Goal: Task Accomplishment & Management: Use online tool/utility

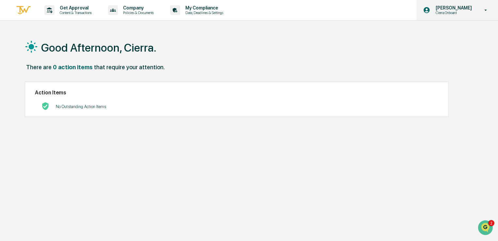
click at [442, 10] on p "[PERSON_NAME]" at bounding box center [452, 7] width 45 height 5
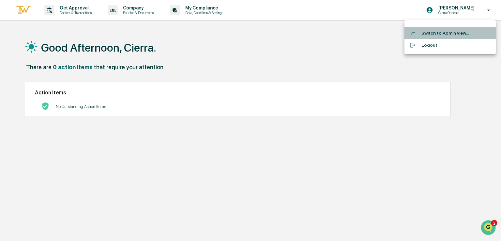
click at [445, 35] on li "Switch to Admin view..." at bounding box center [449, 33] width 91 height 12
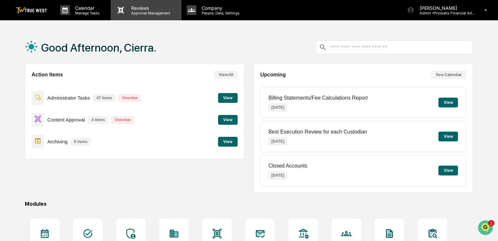
click at [160, 14] on p "Approval Management" at bounding box center [150, 13] width 48 height 5
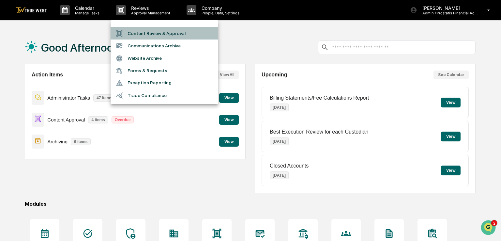
click at [151, 32] on li "Content Review & Approval" at bounding box center [165, 33] width 108 height 12
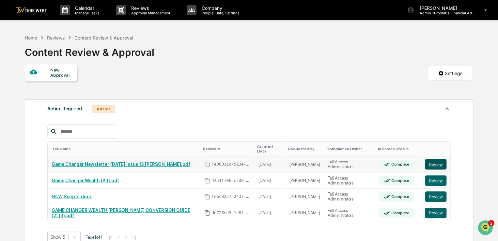
click at [437, 159] on button "Review" at bounding box center [436, 164] width 22 height 10
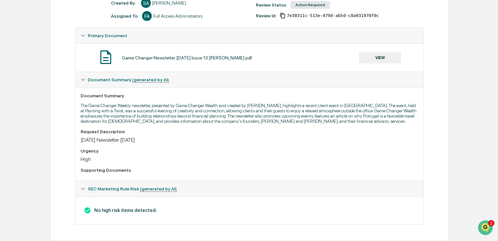
click at [386, 55] on button "VIEW" at bounding box center [379, 57] width 42 height 11
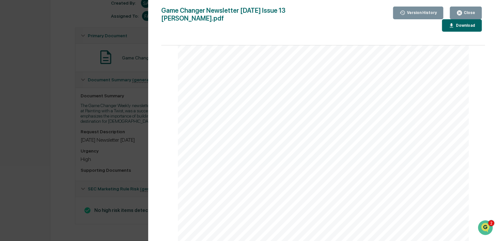
scroll to position [2570, 0]
click at [463, 12] on div "Close" at bounding box center [468, 12] width 13 height 5
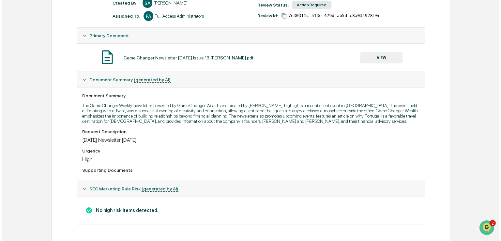
scroll to position [0, 0]
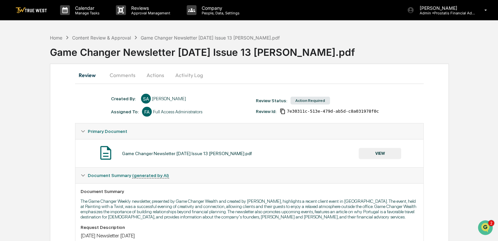
click at [124, 76] on button "Comments" at bounding box center [122, 75] width 36 height 16
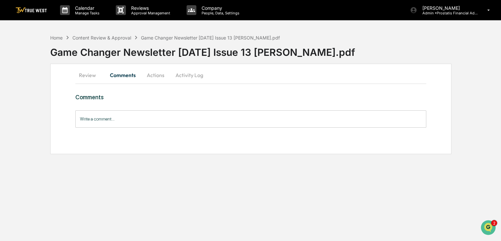
click at [160, 77] on button "Actions" at bounding box center [155, 75] width 29 height 16
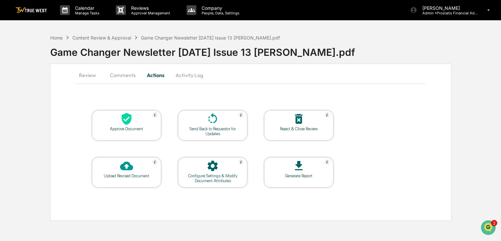
click at [130, 124] on icon at bounding box center [126, 118] width 13 height 13
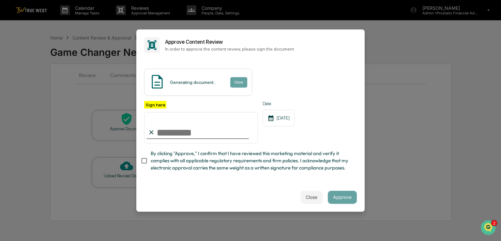
click at [168, 133] on input "Sign here" at bounding box center [201, 127] width 114 height 31
type input "**********"
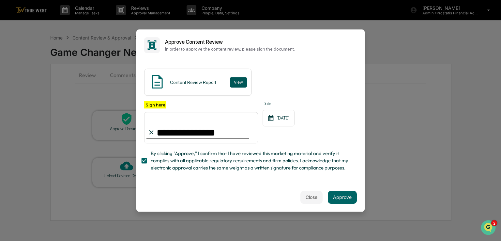
click at [234, 79] on button "View" at bounding box center [238, 82] width 17 height 10
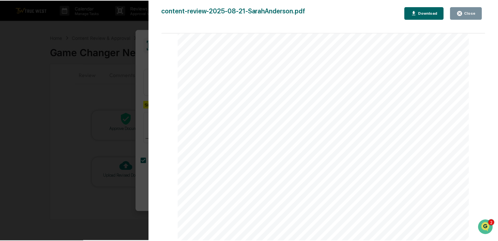
scroll to position [3027, 0]
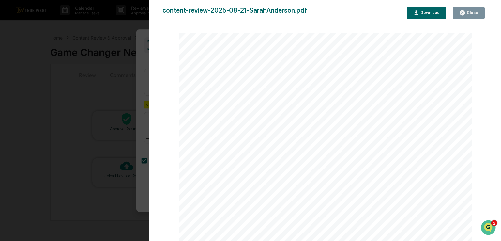
click at [465, 12] on icon "button" at bounding box center [462, 13] width 6 height 6
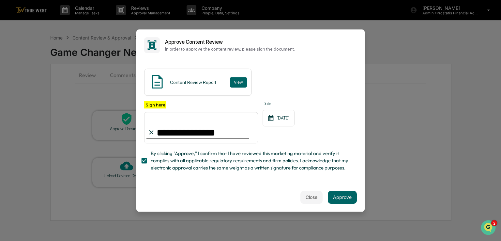
click at [347, 198] on button "Approve" at bounding box center [342, 196] width 29 height 13
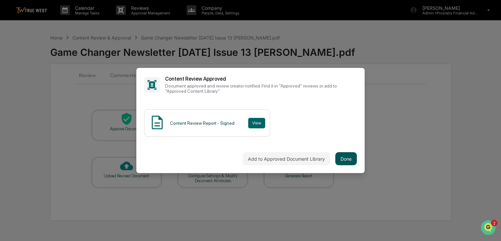
click at [347, 157] on button "Done" at bounding box center [346, 158] width 22 height 13
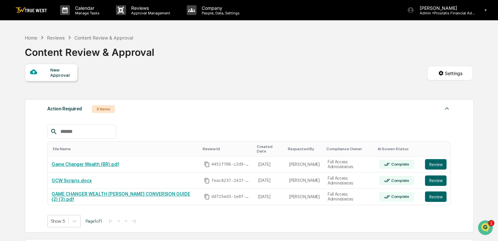
click at [481, 42] on div "Home Reviews Content Review & Approval Content Review & Approval New Approval S…" at bounding box center [248, 196] width 467 height 330
click at [434, 161] on button "Review" at bounding box center [436, 164] width 22 height 10
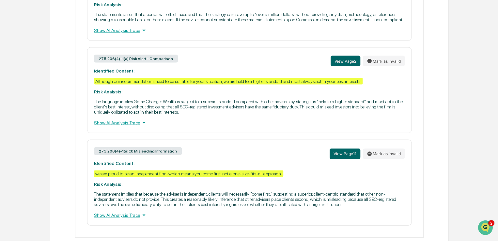
scroll to position [597, 0]
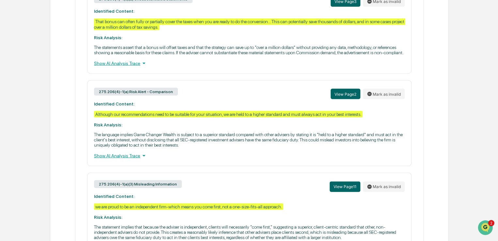
click at [133, 159] on div "Show AI Analysis Trace" at bounding box center [249, 155] width 310 height 7
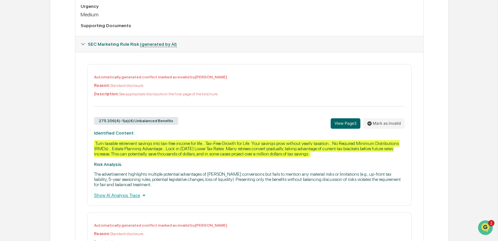
scroll to position [295, 0]
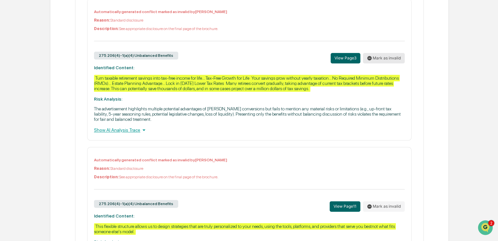
click at [391, 62] on button "Mark as invalid" at bounding box center [384, 58] width 42 height 10
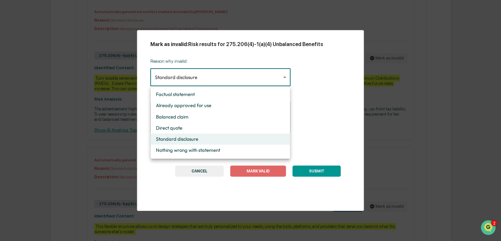
click at [212, 81] on body "Calendar Manage Tasks Reviews Approval Management Company People, Data, Setting…" at bounding box center [250, 161] width 501 height 913
click at [212, 81] on div at bounding box center [250, 120] width 501 height 241
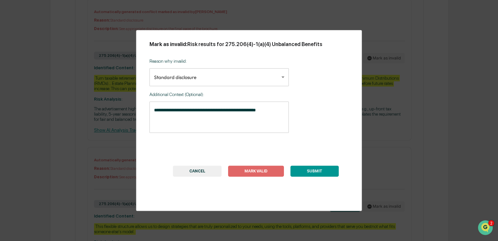
click at [306, 171] on button "SUBMIT" at bounding box center [314, 170] width 48 height 11
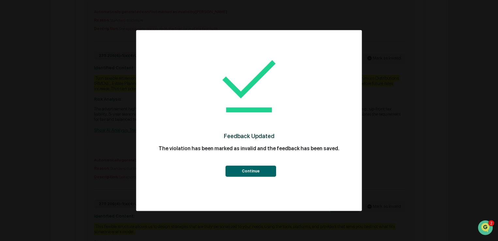
click at [250, 172] on button "Continue" at bounding box center [250, 170] width 51 height 11
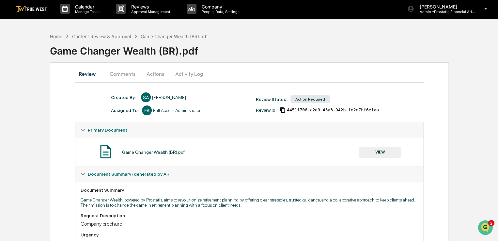
scroll to position [0, 0]
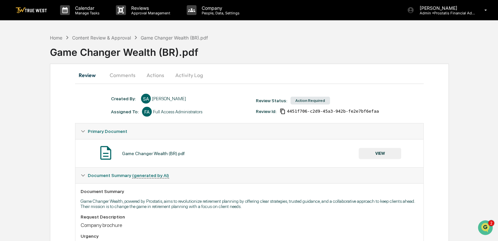
click at [128, 76] on button "Comments" at bounding box center [122, 75] width 36 height 16
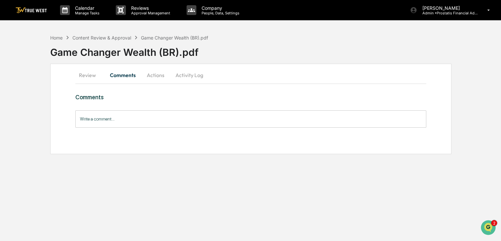
click at [160, 77] on button "Actions" at bounding box center [155, 75] width 29 height 16
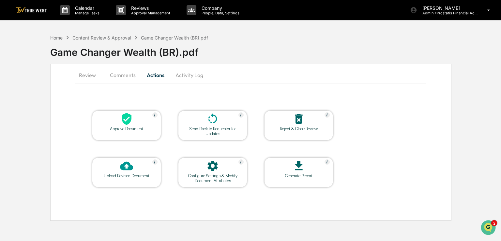
click at [231, 124] on div at bounding box center [212, 119] width 65 height 14
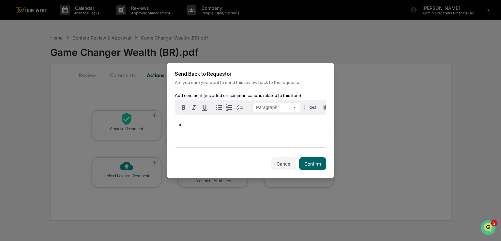
click at [281, 164] on button "Cancel" at bounding box center [283, 163] width 25 height 13
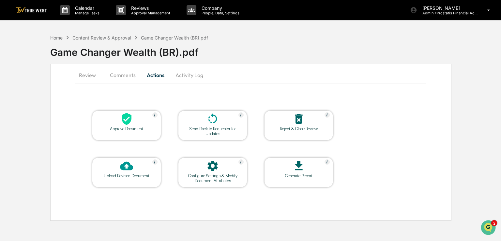
click at [83, 74] on button "Review" at bounding box center [89, 75] width 29 height 16
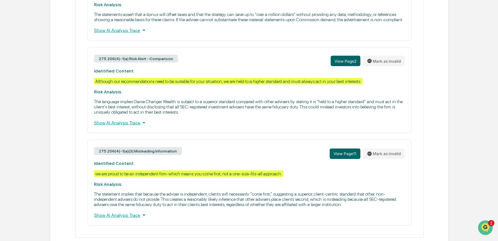
scroll to position [662, 0]
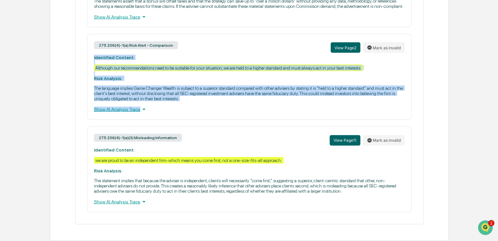
drag, startPoint x: 187, startPoint y: 99, endPoint x: 94, endPoint y: 53, distance: 104.0
click at [94, 53] on div "275.206(4)-1(a) Risk Alert - Comparison View Page 2 Mark as invalid Identified …" at bounding box center [249, 77] width 324 height 86
copy div "Identified Content: Although our recommendations need to be suitable for your s…"
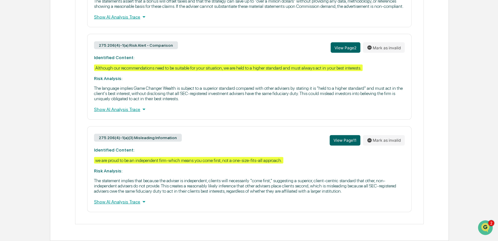
click at [295, 13] on div "Show AI Analysis Trace" at bounding box center [249, 16] width 310 height 7
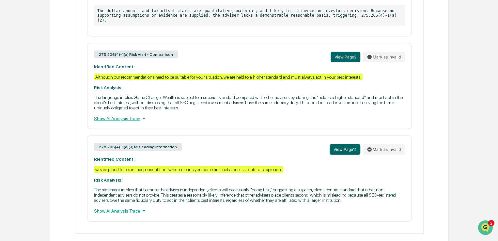
scroll to position [686, 0]
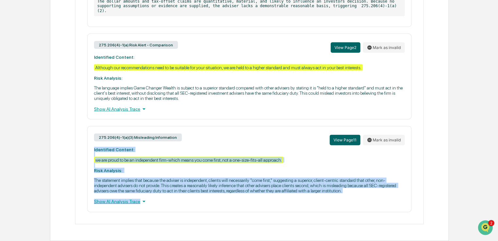
drag, startPoint x: 349, startPoint y: 193, endPoint x: 77, endPoint y: 146, distance: 275.7
copy div "Identified Content: we are proud to be an independent firm-which means you come…"
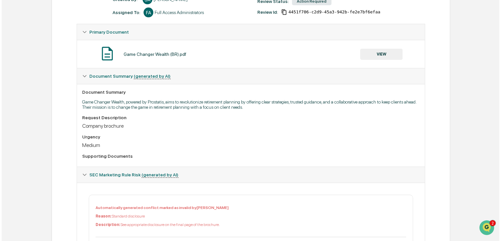
scroll to position [0, 0]
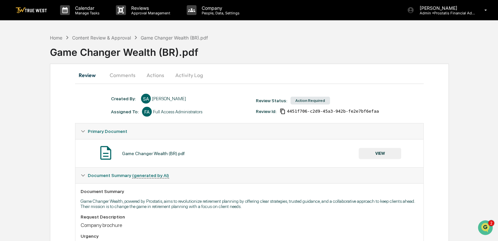
click at [155, 75] on button "Actions" at bounding box center [155, 75] width 29 height 16
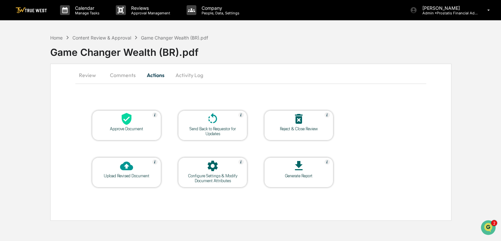
click at [214, 125] on div at bounding box center [212, 119] width 65 height 14
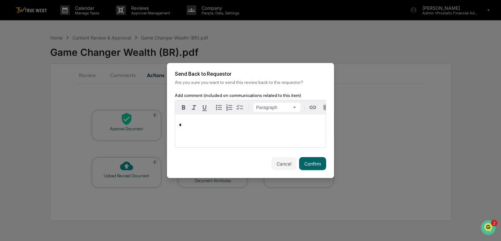
click at [216, 136] on div "*" at bounding box center [250, 130] width 151 height 33
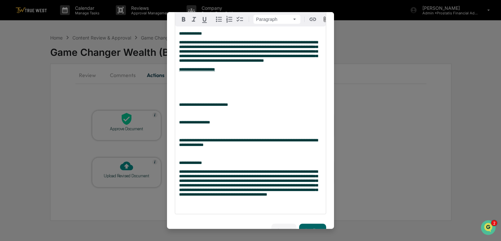
scroll to position [142, 0]
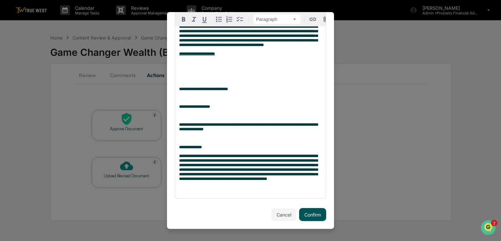
click at [304, 212] on button "Confirm" at bounding box center [312, 214] width 27 height 13
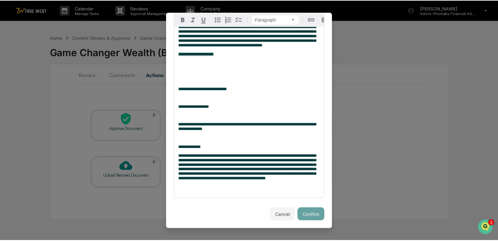
scroll to position [0, 0]
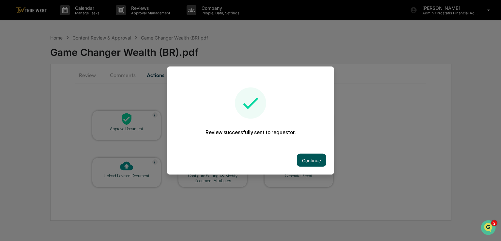
click at [312, 159] on button "Continue" at bounding box center [311, 160] width 29 height 13
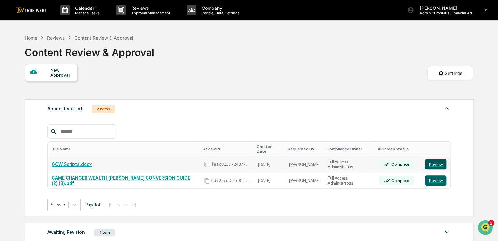
click at [439, 159] on button "Review" at bounding box center [436, 164] width 22 height 10
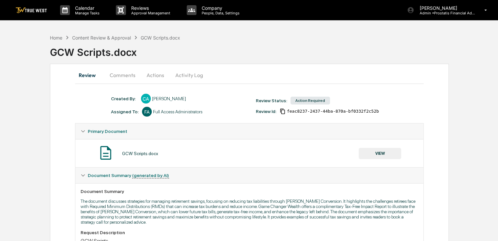
click at [158, 76] on button "Actions" at bounding box center [155, 75] width 29 height 16
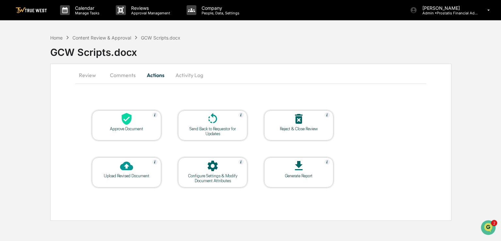
click at [295, 119] on icon at bounding box center [299, 119] width 8 height 10
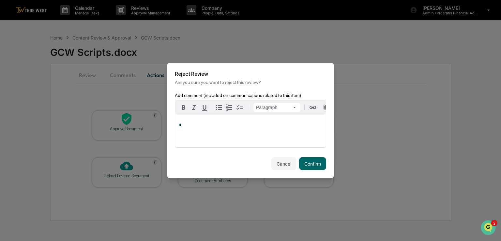
click at [252, 154] on div "Trigger" at bounding box center [250, 154] width 151 height 6
click at [259, 130] on div "*" at bounding box center [250, 130] width 151 height 33
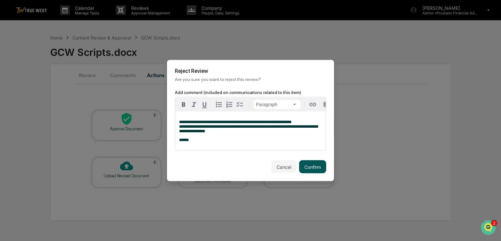
click at [320, 169] on button "Confirm" at bounding box center [312, 166] width 27 height 13
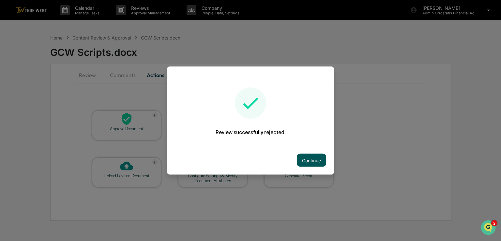
click at [309, 158] on button "Continue" at bounding box center [311, 160] width 29 height 13
